Goal: Information Seeking & Learning: Learn about a topic

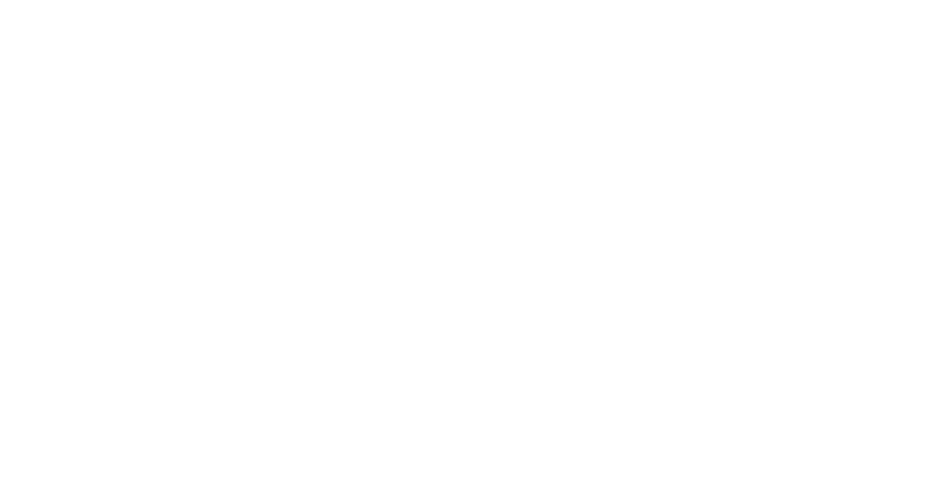
select select ""en""
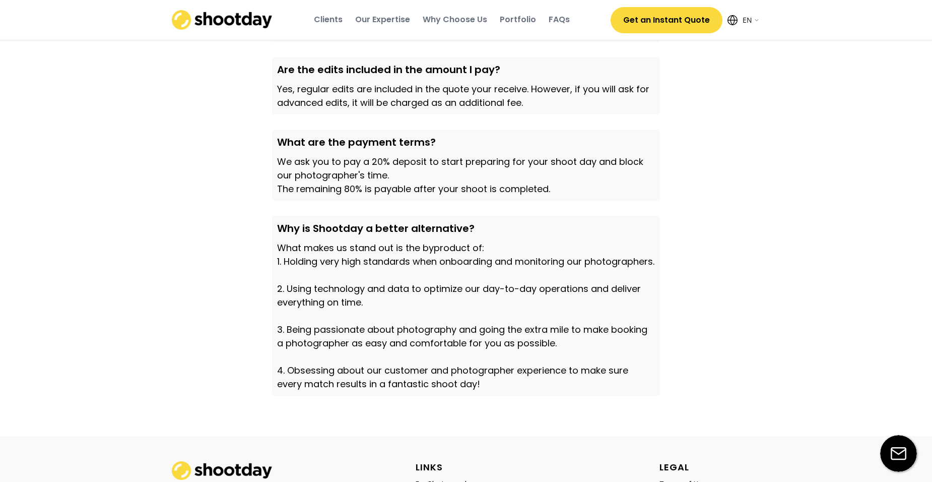
scroll to position [3443, 0]
